Goal: Task Accomplishment & Management: Manage account settings

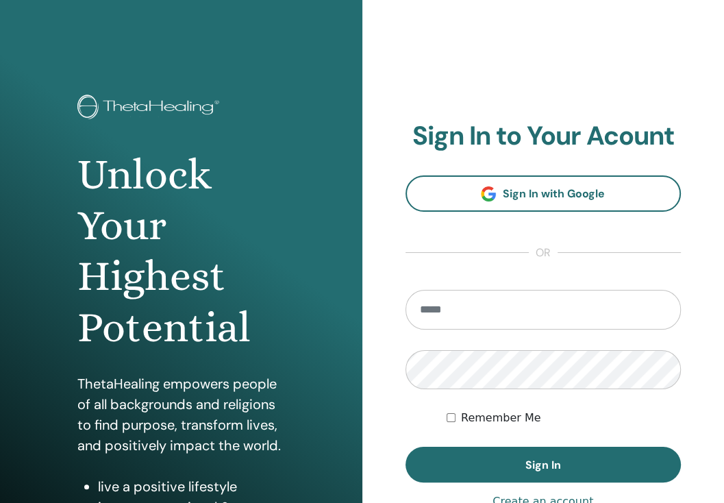
type input "**********"
click at [540, 449] on button "Sign In" at bounding box center [543, 465] width 276 height 36
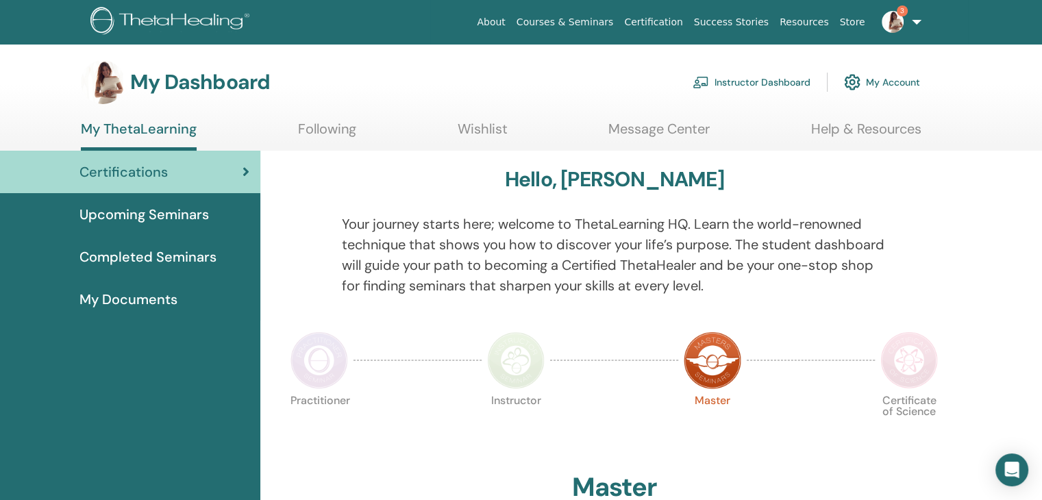
click at [723, 23] on link "3" at bounding box center [898, 22] width 56 height 44
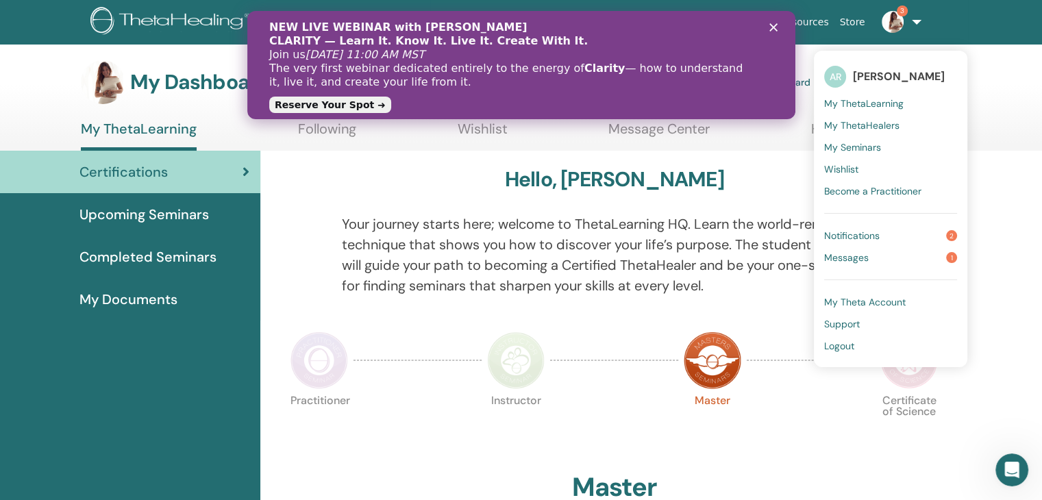
click at [723, 234] on span "Notifications" at bounding box center [851, 235] width 55 height 12
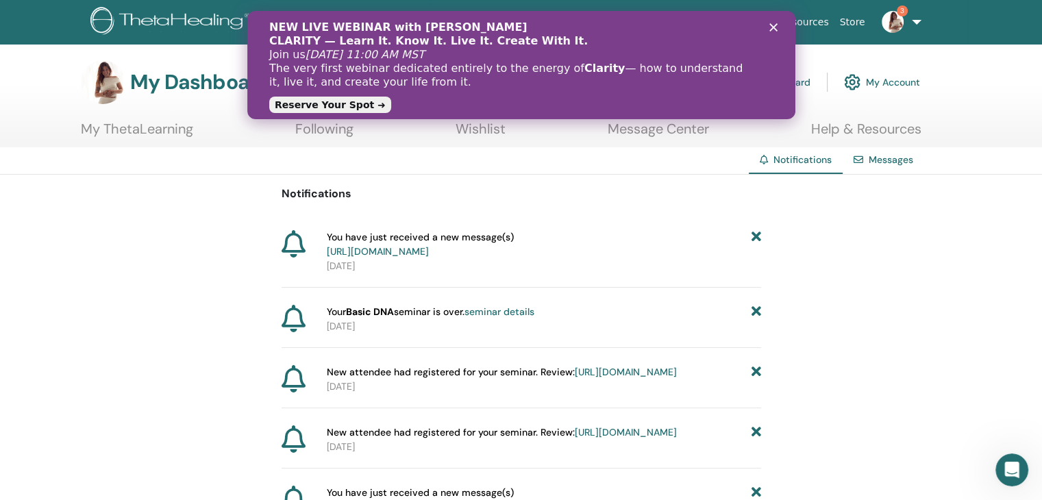
click at [360, 109] on link "Reserve Your Spot ➜" at bounding box center [329, 105] width 122 height 16
click at [494, 318] on link "seminar details" at bounding box center [499, 311] width 70 height 12
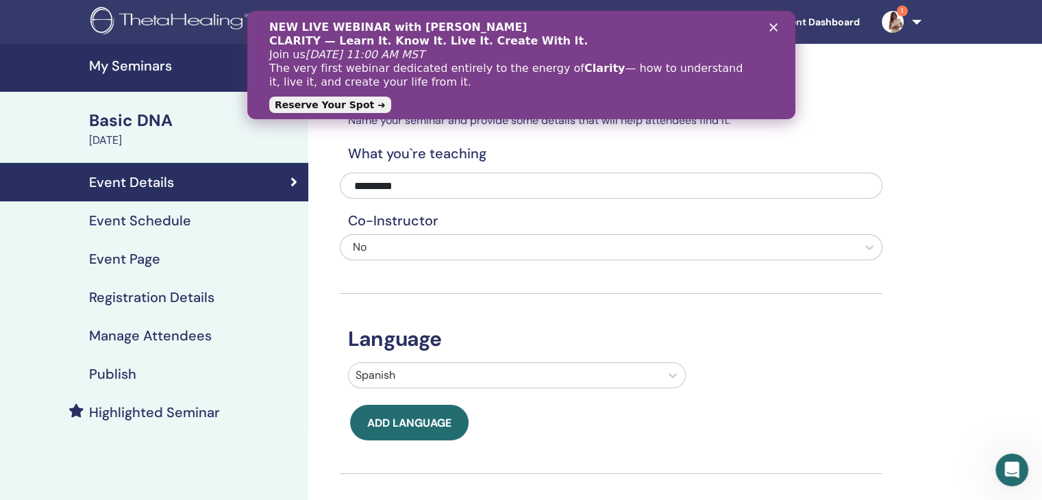
click at [771, 27] on polygon "Cerrar" at bounding box center [772, 27] width 8 height 8
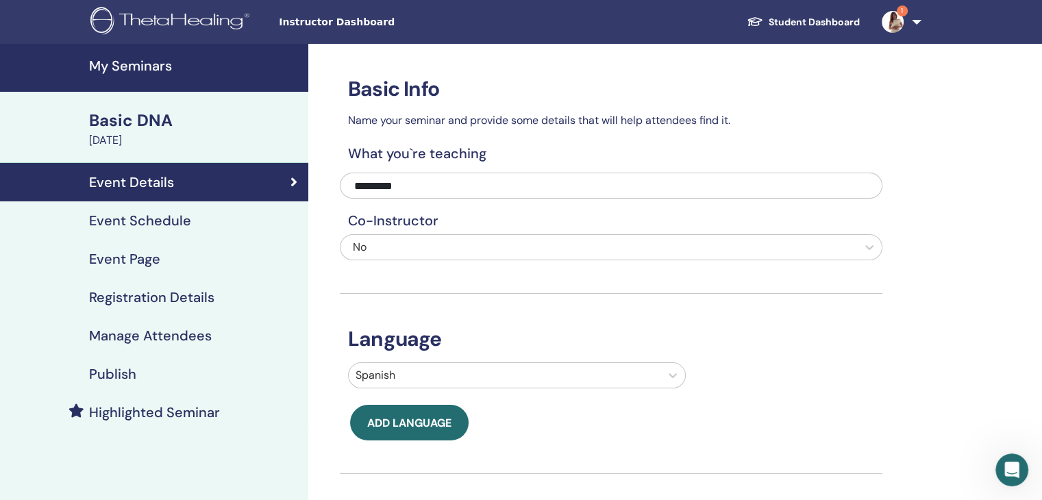
click at [912, 12] on link "1" at bounding box center [898, 22] width 56 height 44
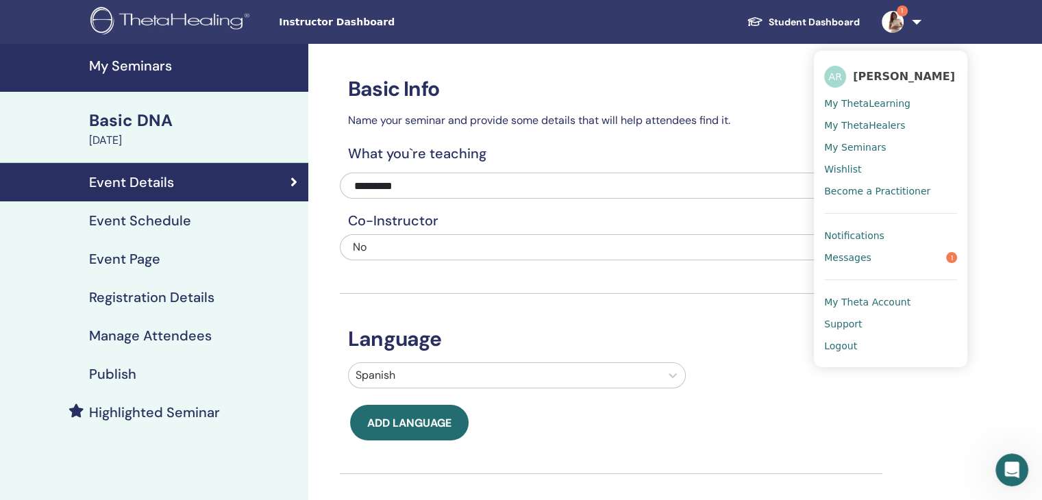
click at [866, 256] on span "Messages" at bounding box center [847, 257] width 47 height 12
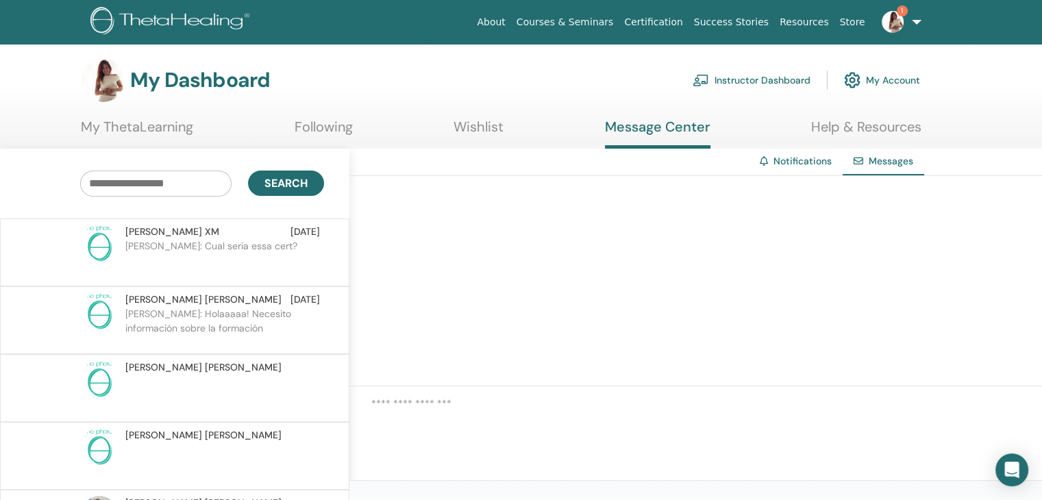
scroll to position [1, 0]
click at [171, 243] on p "[PERSON_NAME]: Cual seria essa cert?" at bounding box center [224, 260] width 199 height 41
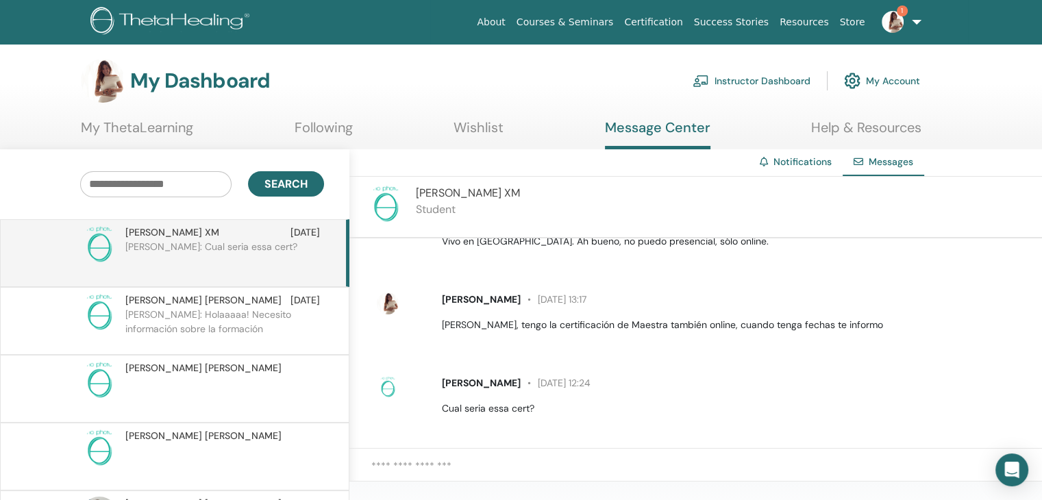
scroll to position [377, 0]
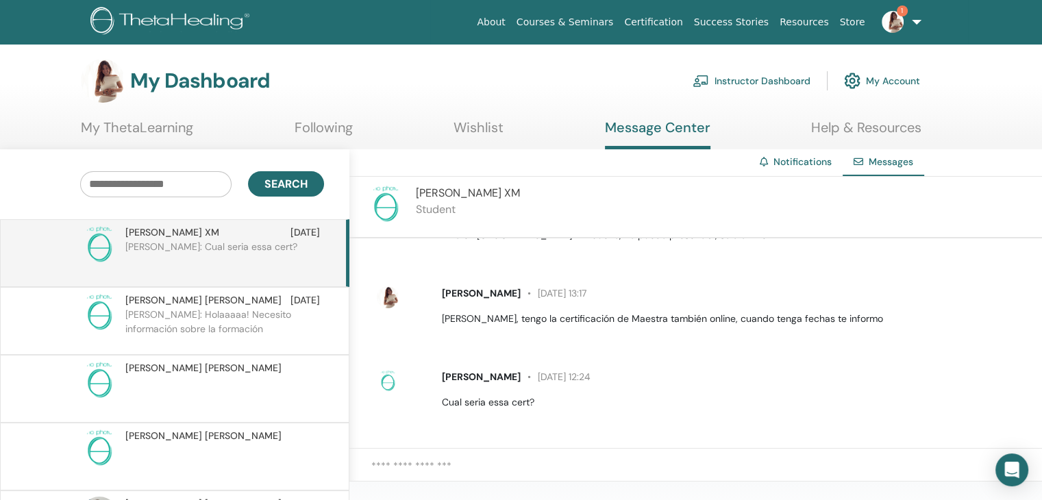
click at [438, 475] on textarea at bounding box center [706, 473] width 671 height 31
type textarea "*"
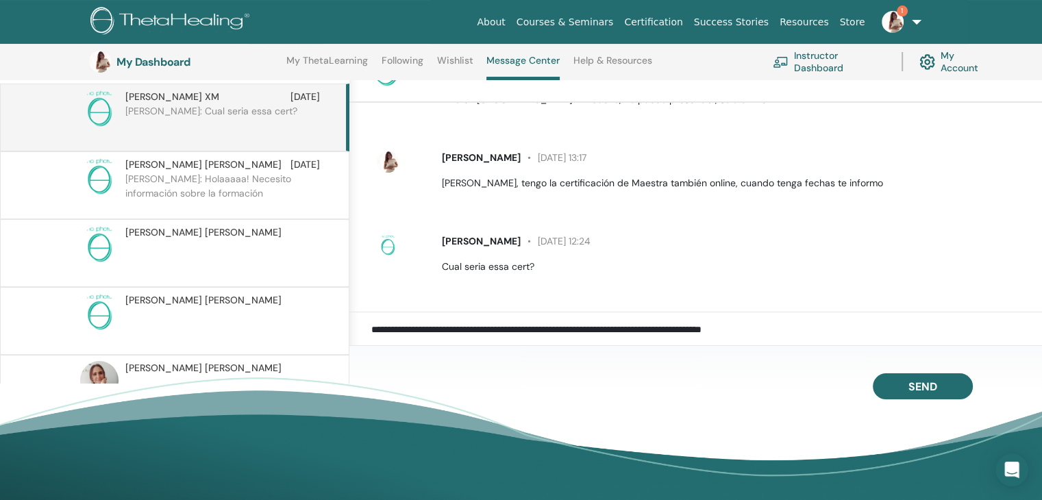
scroll to position [175, 0]
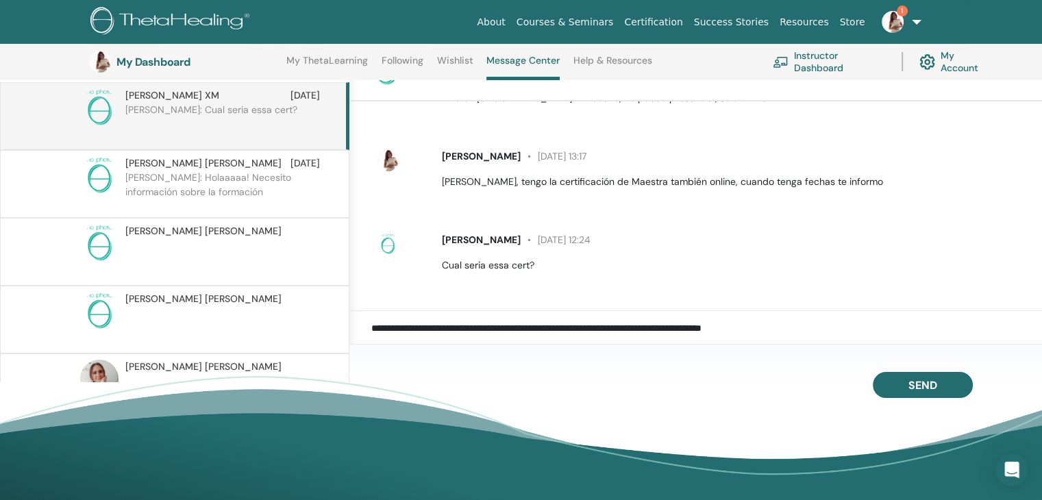
type textarea "**********"
click at [905, 384] on button "Send" at bounding box center [923, 385] width 100 height 26
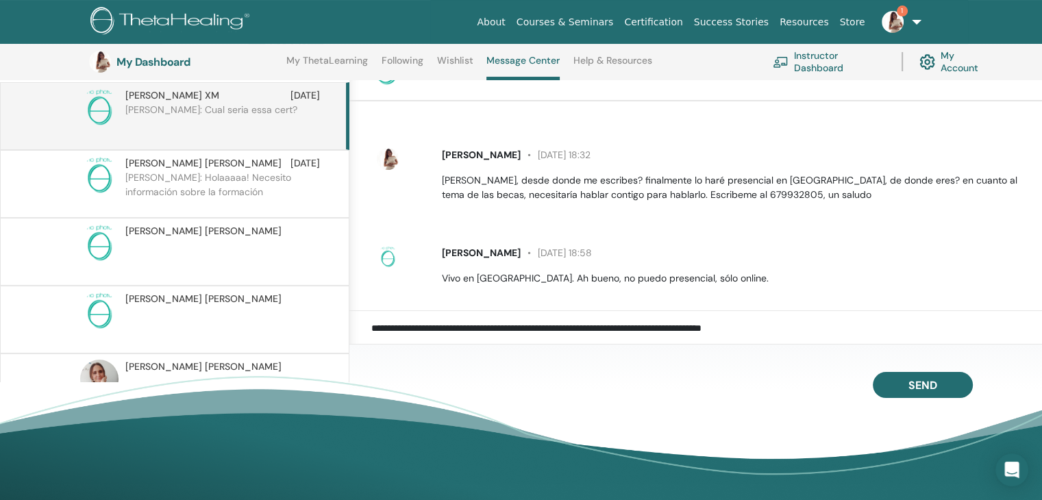
scroll to position [190, 0]
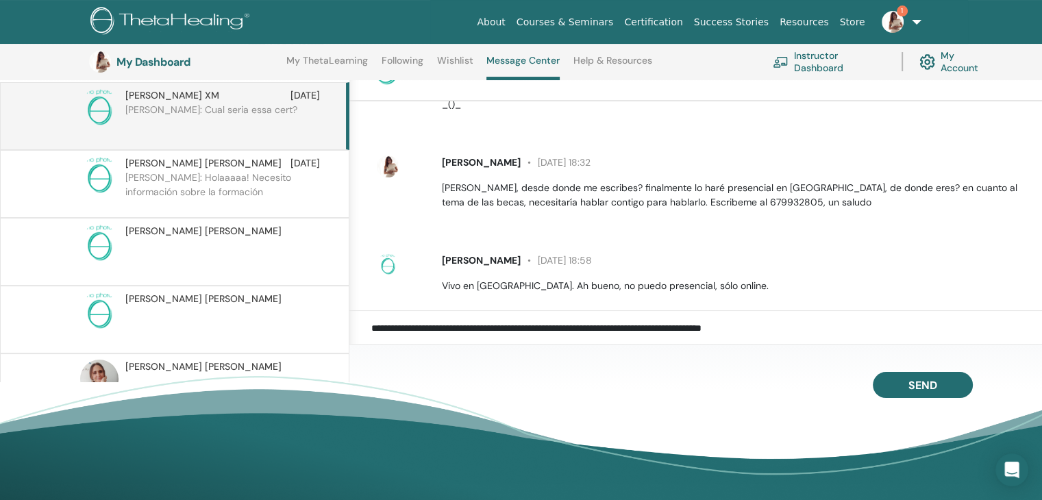
click at [902, 12] on span "1" at bounding box center [902, 10] width 11 height 11
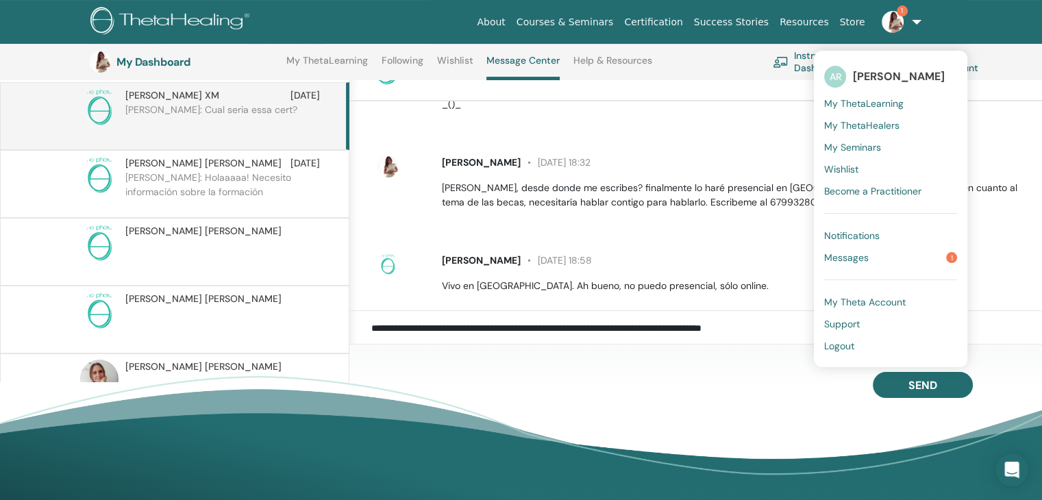
click at [860, 258] on span "Messages" at bounding box center [846, 257] width 45 height 12
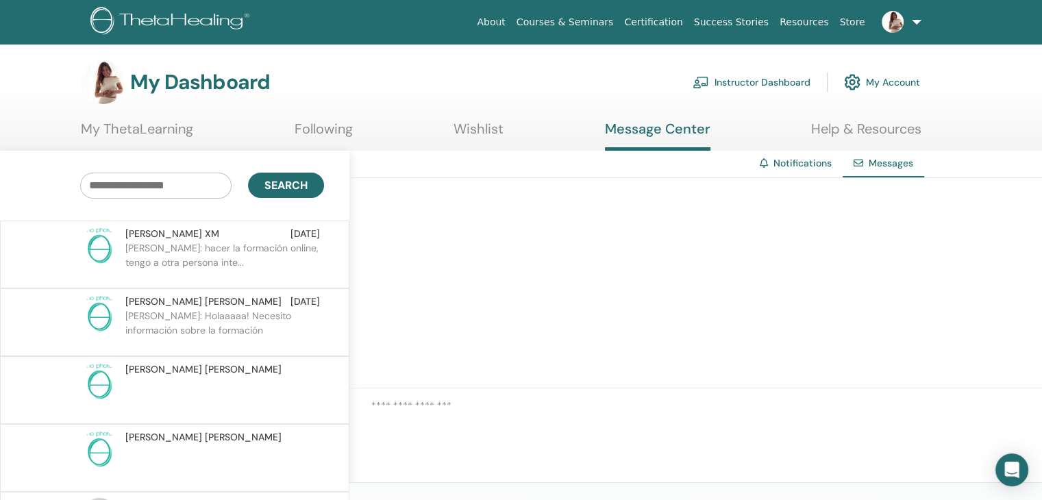
click at [898, 30] on img at bounding box center [892, 22] width 22 height 22
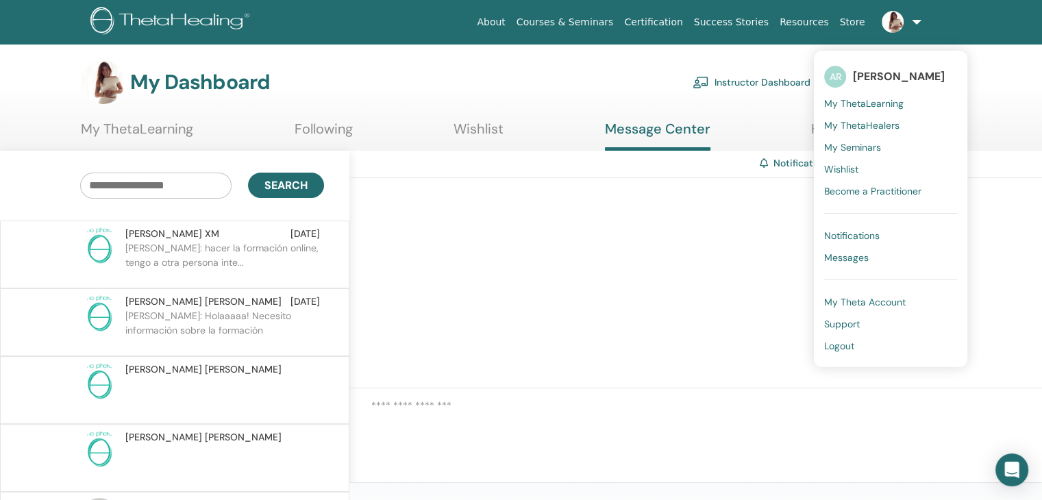
click at [865, 145] on span "My Seminars" at bounding box center [852, 147] width 57 height 12
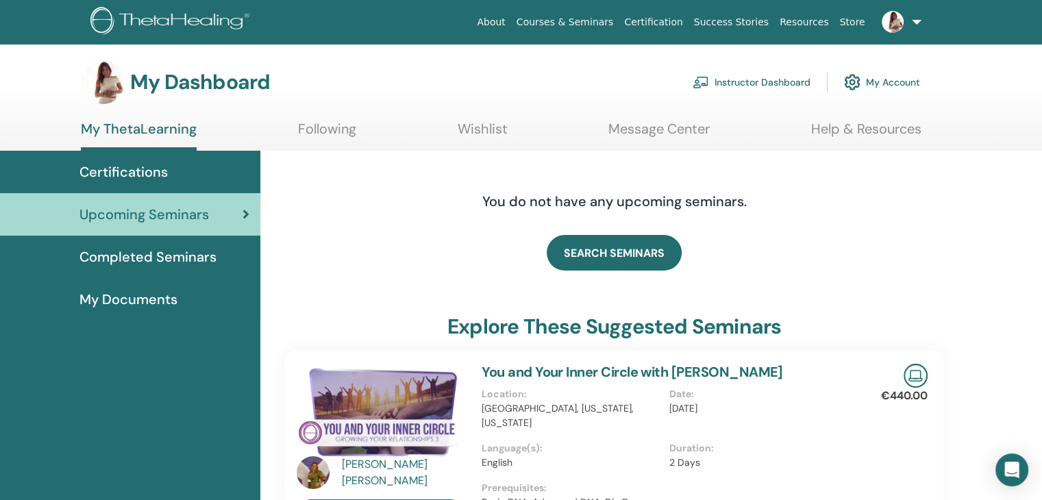
click at [166, 258] on span "Completed Seminars" at bounding box center [147, 257] width 137 height 21
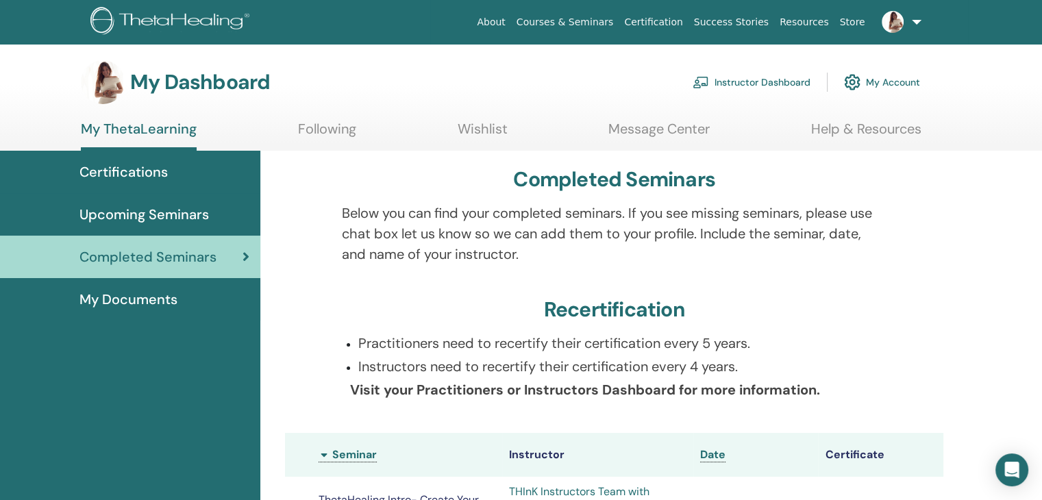
click at [748, 82] on link "Instructor Dashboard" at bounding box center [751, 82] width 118 height 30
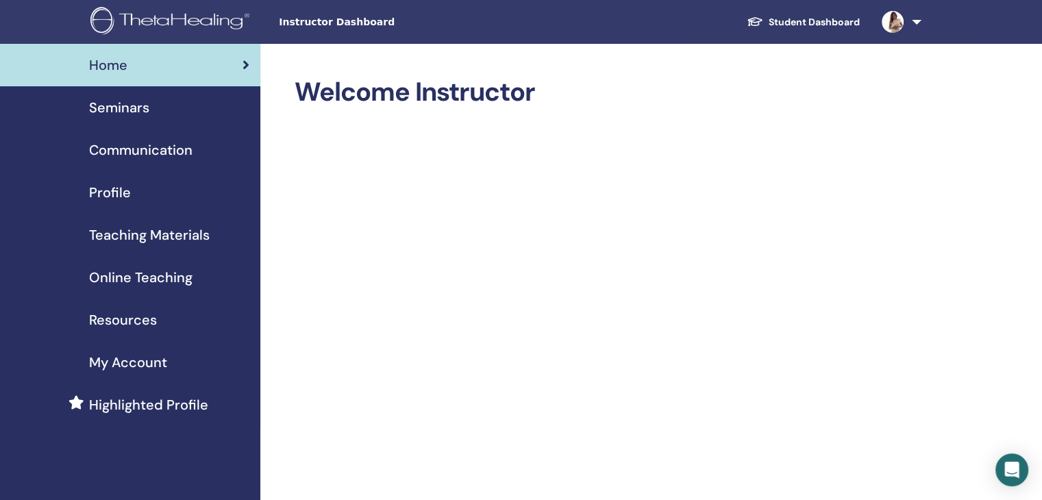
click at [156, 114] on div "Seminars" at bounding box center [130, 107] width 238 height 21
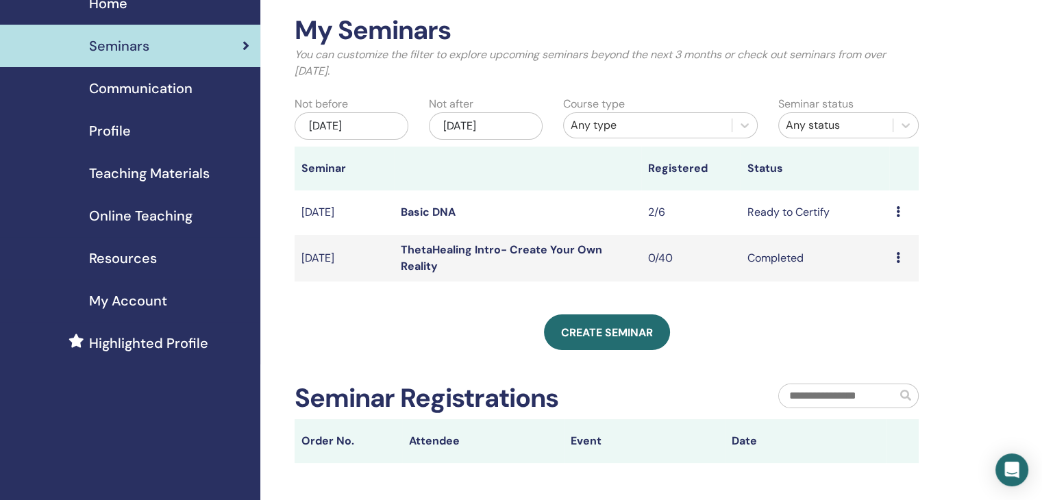
scroll to position [67, 0]
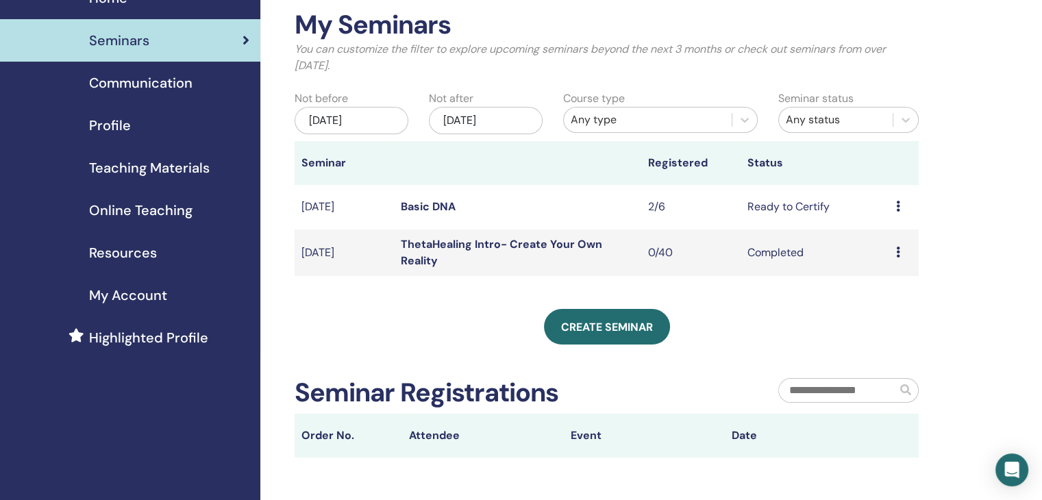
click at [901, 210] on div "Preview Edit Attendees Cancel" at bounding box center [904, 207] width 16 height 16
click at [887, 242] on li "Edit" at bounding box center [891, 241] width 74 height 21
click at [436, 212] on link "Basic DNA" at bounding box center [428, 206] width 55 height 14
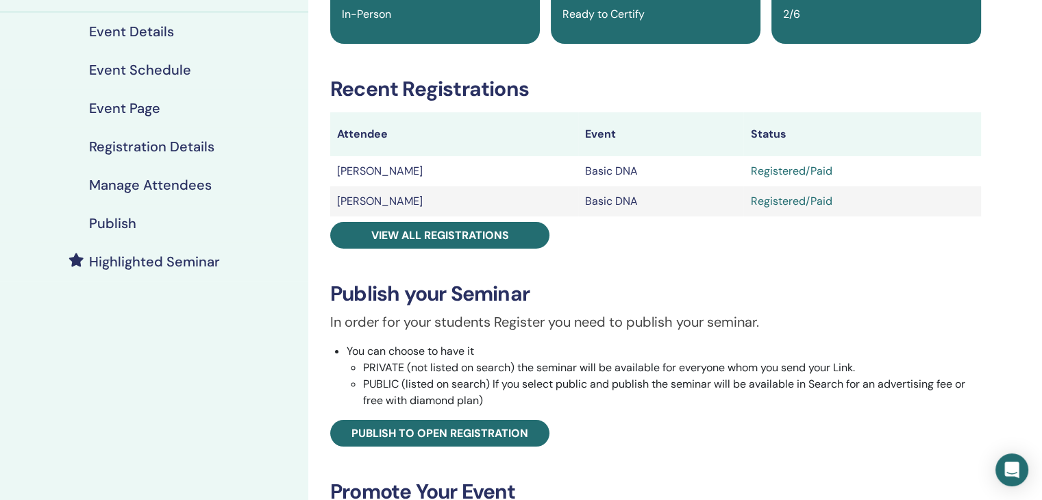
scroll to position [151, 0]
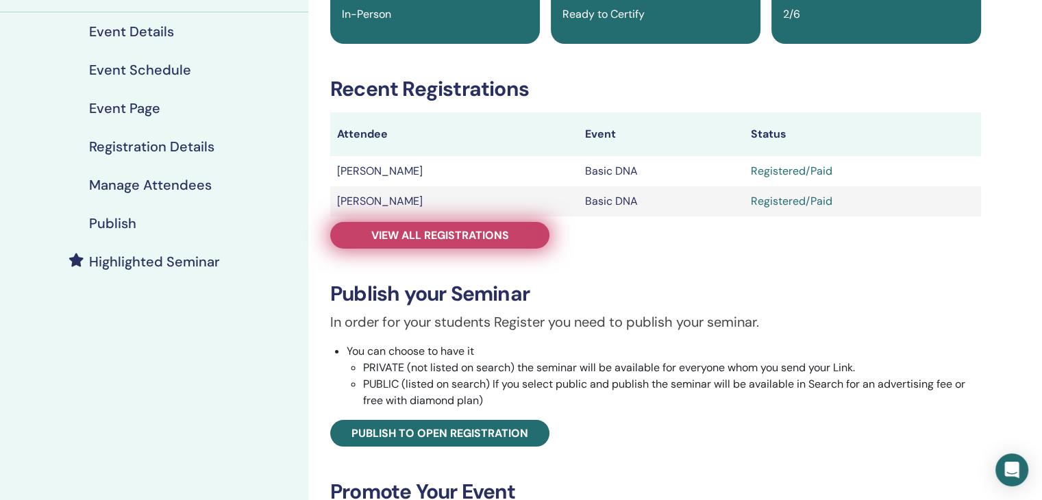
click at [488, 240] on span "View all registrations" at bounding box center [440, 235] width 138 height 14
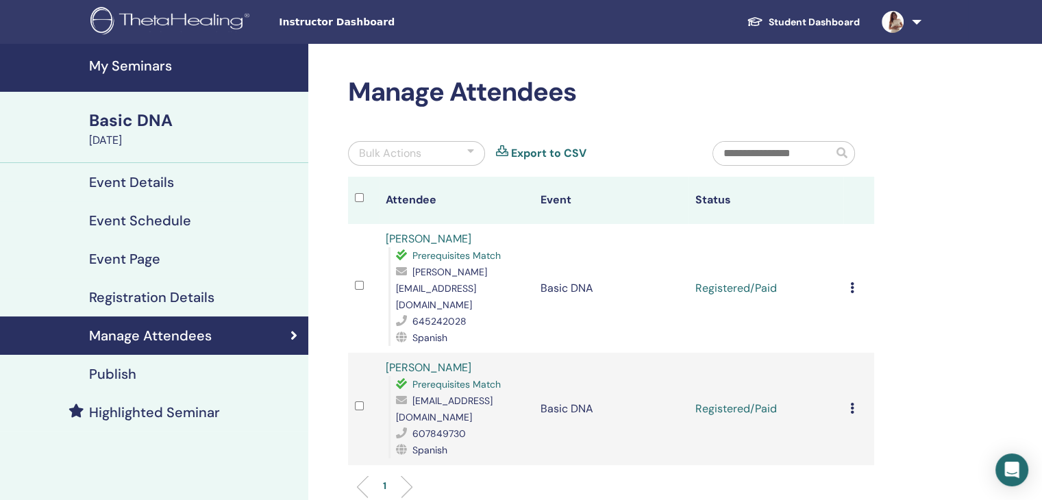
click at [405, 475] on li at bounding box center [401, 486] width 23 height 23
click at [276, 329] on div "Manage Attendees" at bounding box center [154, 335] width 286 height 16
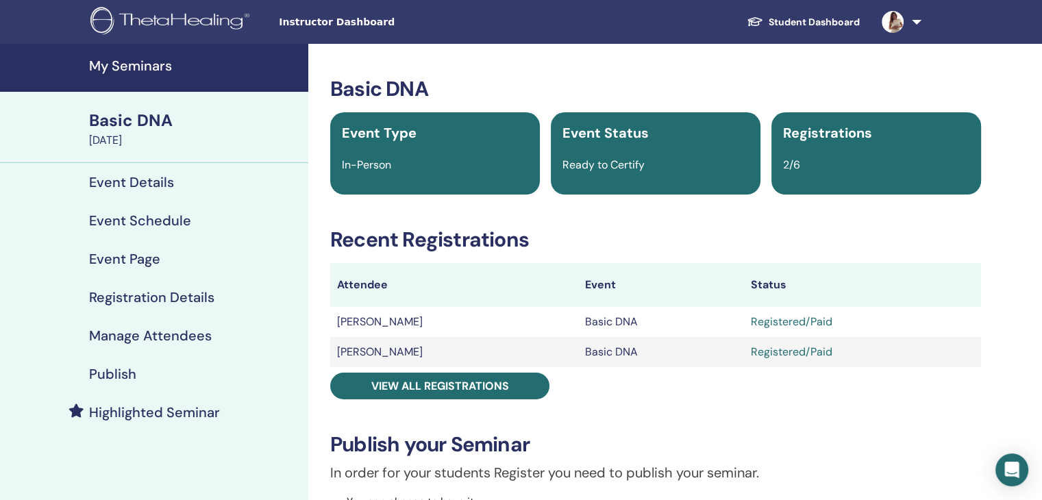
click at [187, 294] on h4 "Registration Details" at bounding box center [151, 297] width 125 height 16
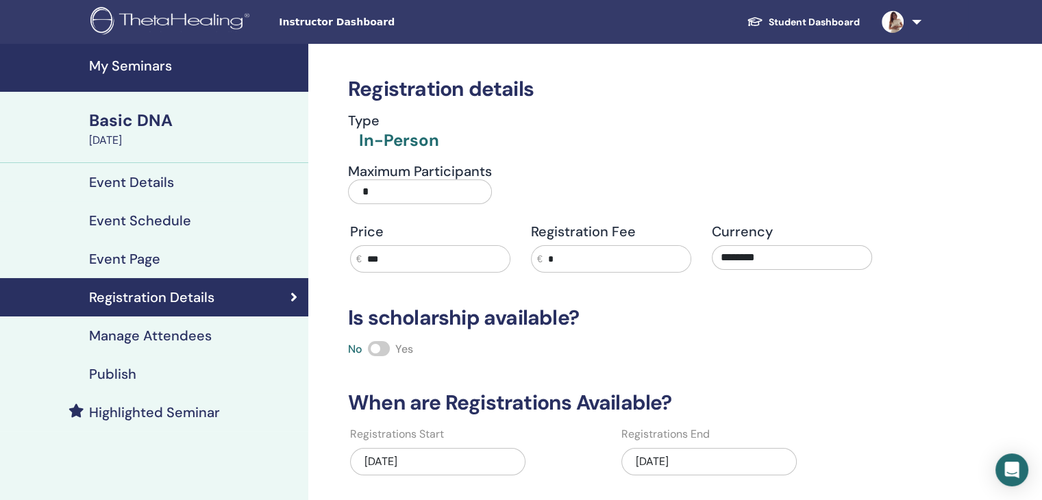
click at [197, 340] on h4 "Manage Attendees" at bounding box center [150, 335] width 123 height 16
